Goal: Ask a question: Seek information or help from site administrators or community

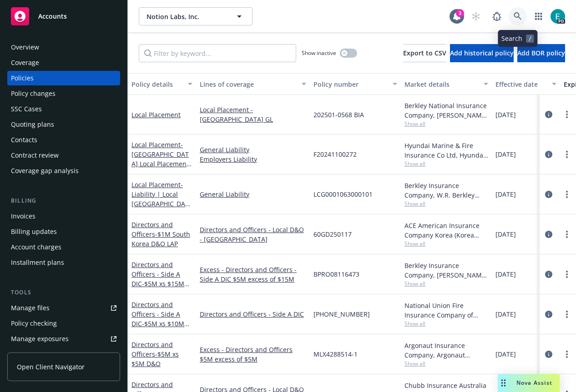
click at [518, 19] on icon at bounding box center [517, 16] width 8 height 8
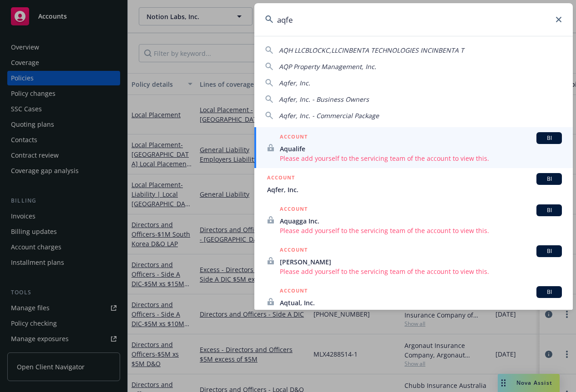
type input "aqfer"
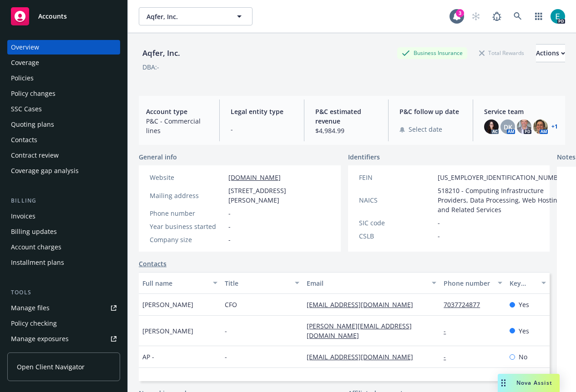
click at [25, 80] on div "Policies" at bounding box center [22, 78] width 23 height 15
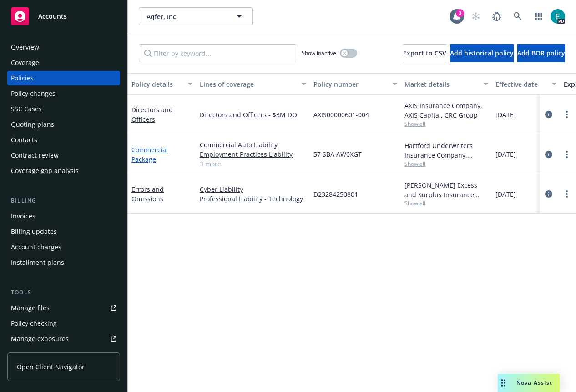
click at [148, 152] on link "Commercial Package" at bounding box center [149, 155] width 36 height 18
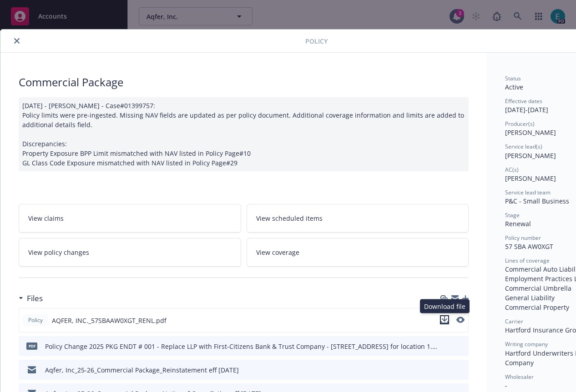
click at [444, 321] on icon "download file" at bounding box center [444, 320] width 7 height 7
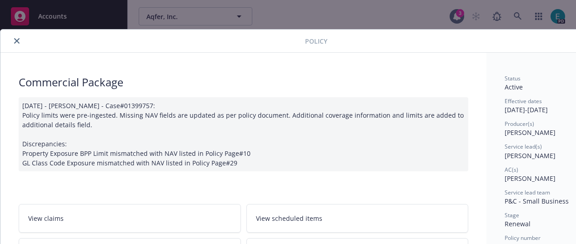
click at [15, 41] on icon "close" at bounding box center [16, 40] width 5 height 5
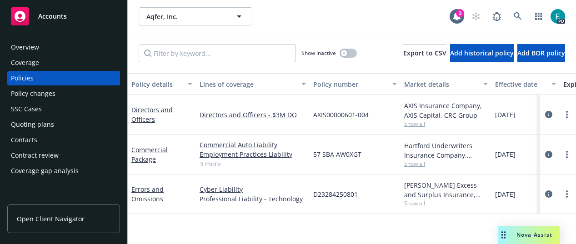
click at [520, 233] on span "Nova Assist" at bounding box center [535, 235] width 36 height 8
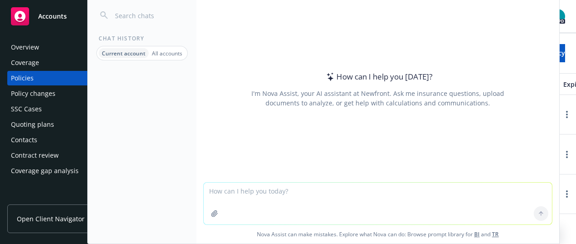
click at [292, 197] on textarea at bounding box center [378, 204] width 348 height 42
click at [242, 189] on textarea "what is the territory" at bounding box center [378, 203] width 348 height 43
click at [312, 195] on textarea "what is the coverage territory" at bounding box center [378, 203] width 348 height 43
drag, startPoint x: 310, startPoint y: 191, endPoint x: 268, endPoint y: 195, distance: 42.0
click at [201, 180] on div "How can I help you [DATE]? I'm Nova Assist, your AI assistant at Newfront. Ask …" at bounding box center [377, 109] width 363 height 269
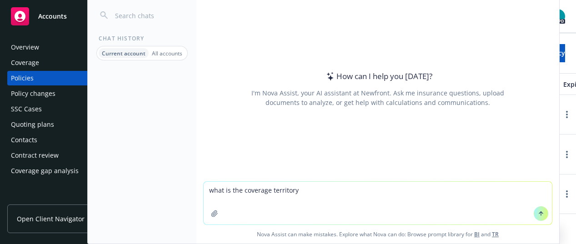
click at [322, 192] on textarea "what is the coverage territory" at bounding box center [378, 203] width 348 height 43
type textarea "what is the coverage territory for GL?"
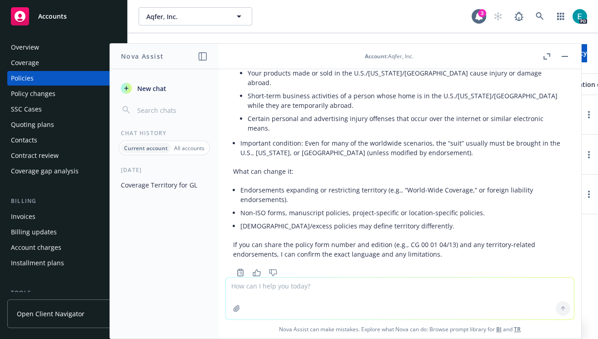
scroll to position [110, 0]
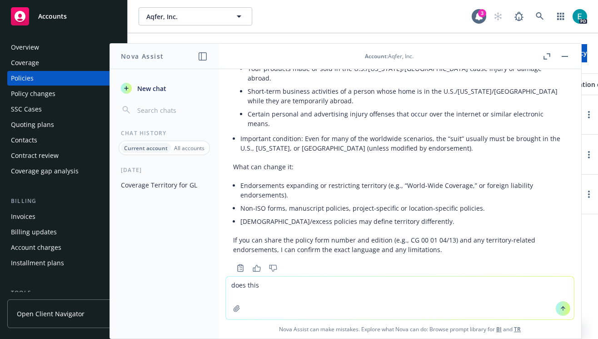
drag, startPoint x: 316, startPoint y: 284, endPoint x: 198, endPoint y: 287, distance: 117.8
click at [218, 287] on div "Nova Assist New chat Chat History Current account All accounts [DATE] Coverage …" at bounding box center [400, 191] width 364 height 296
type textarea "if an independant contractor"
